Goal: Information Seeking & Learning: Learn about a topic

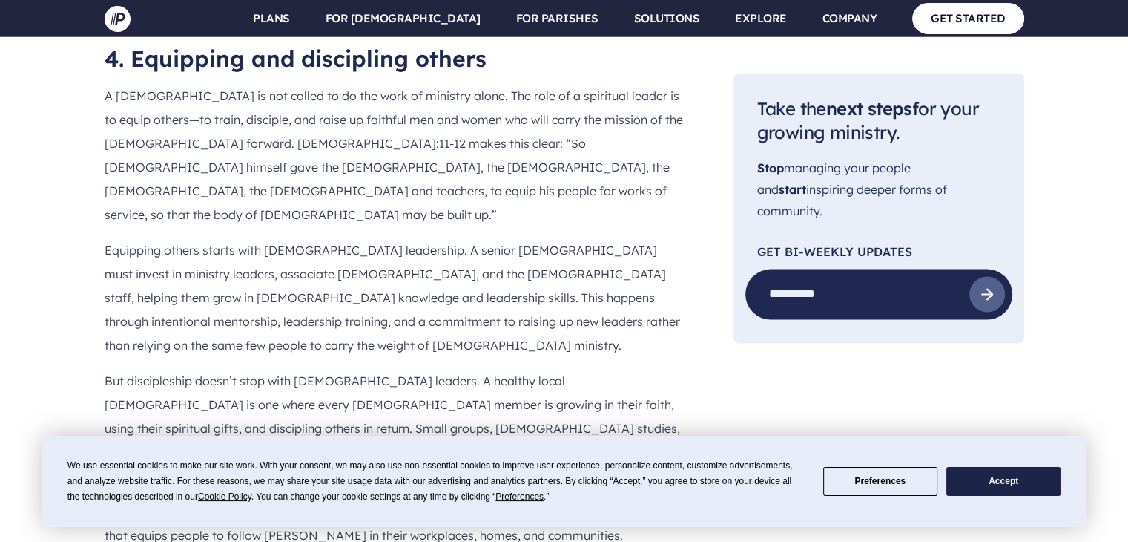
scroll to position [2797, 0]
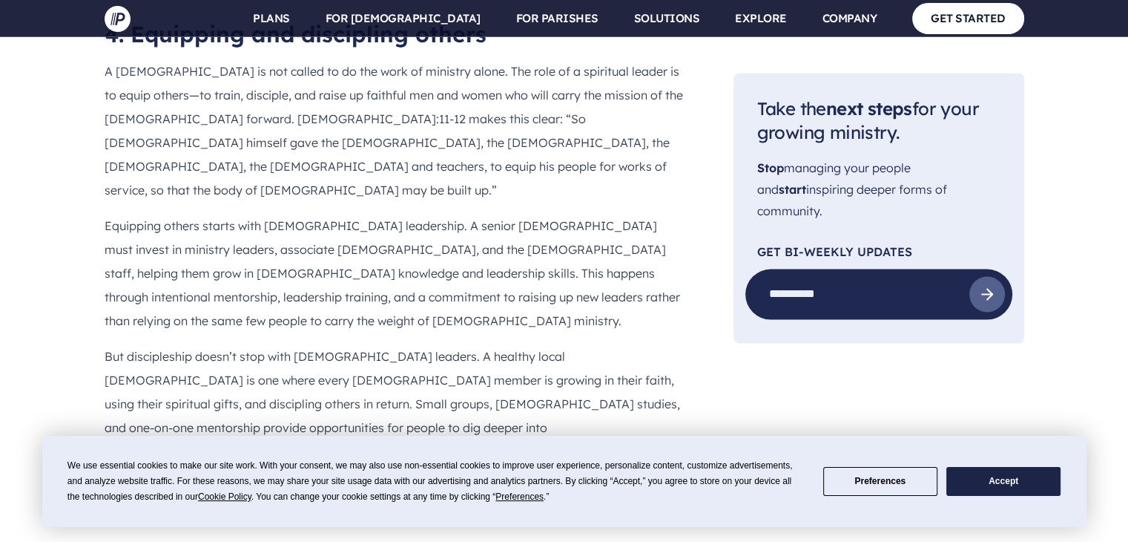
drag, startPoint x: 392, startPoint y: 311, endPoint x: 228, endPoint y: 201, distance: 197.3
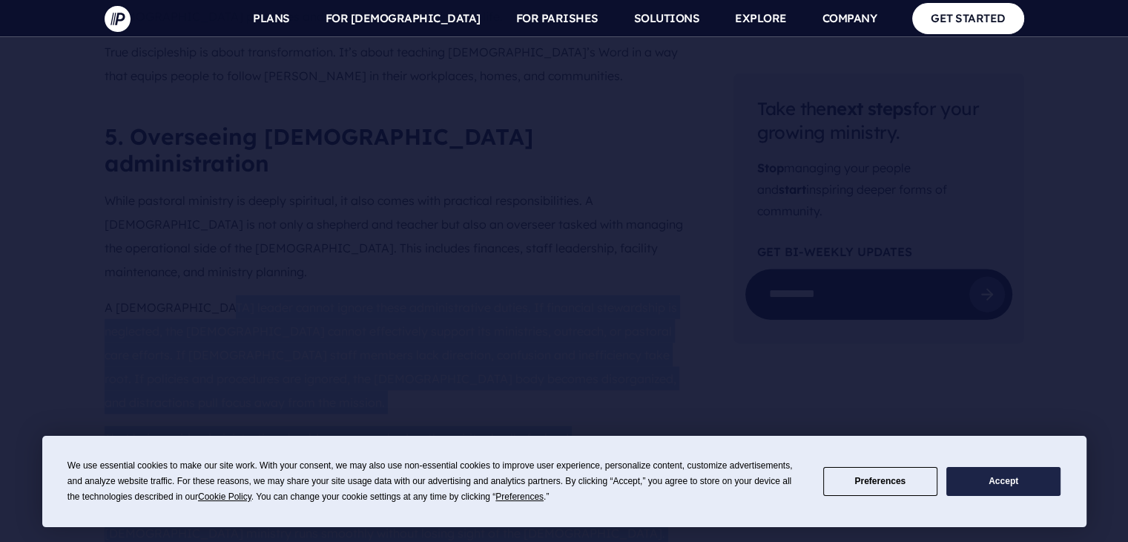
scroll to position [2949, 0]
drag, startPoint x: 228, startPoint y: 201, endPoint x: 196, endPoint y: 27, distance: 176.5
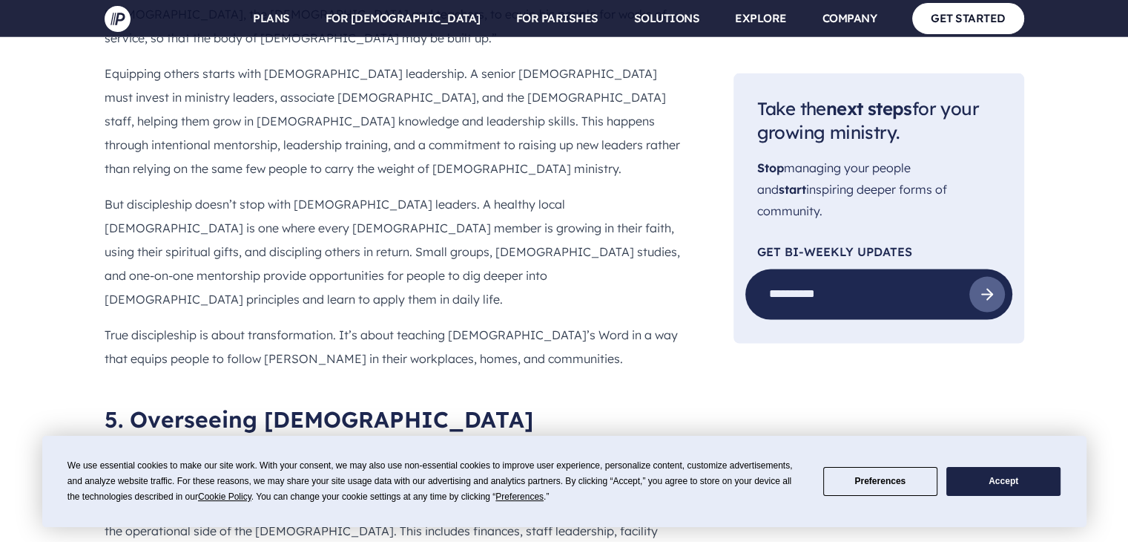
click at [145, 471] on p "While pastoral ministry is deeply spiritual, it also comes with practical respo…" at bounding box center [396, 518] width 582 height 95
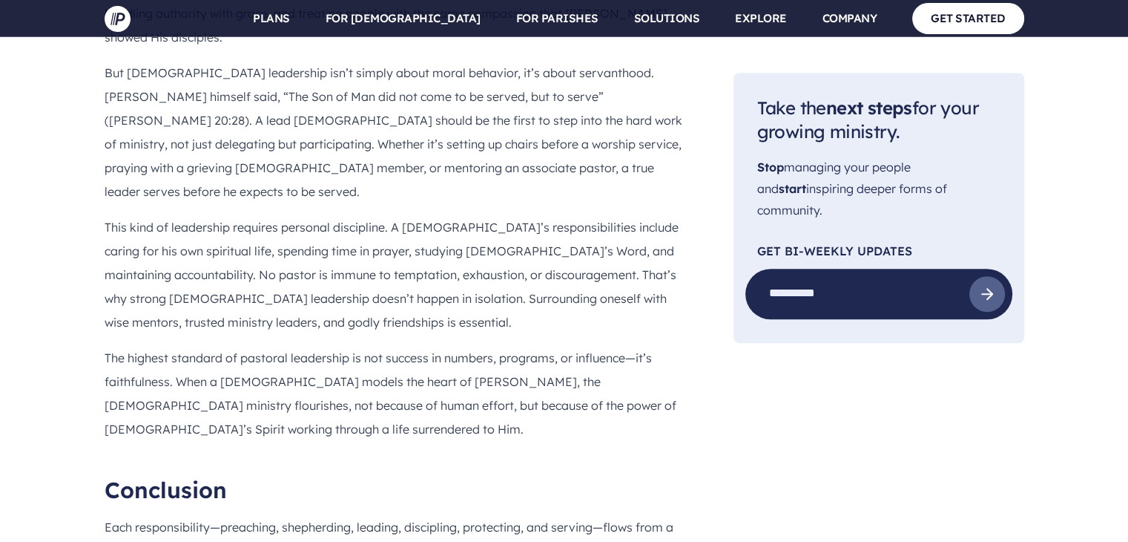
scroll to position [6661, 0]
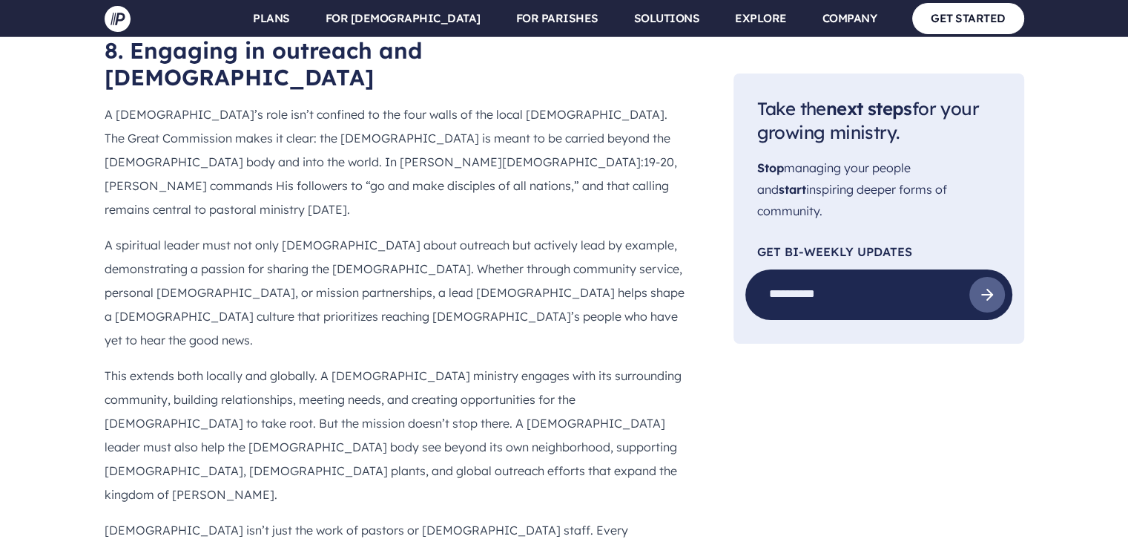
scroll to position [5197, 0]
